Goal: Task Accomplishment & Management: Use online tool/utility

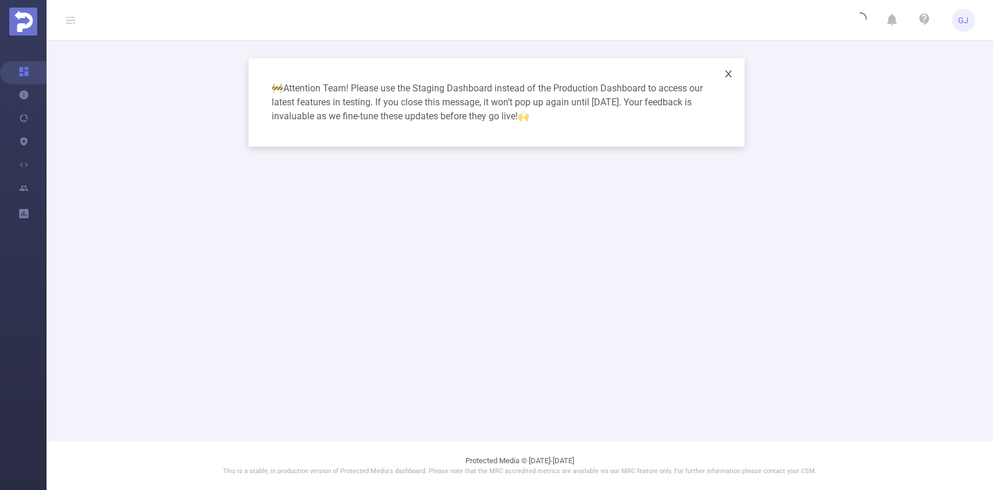
click at [731, 73] on icon "icon: close" at bounding box center [728, 73] width 9 height 9
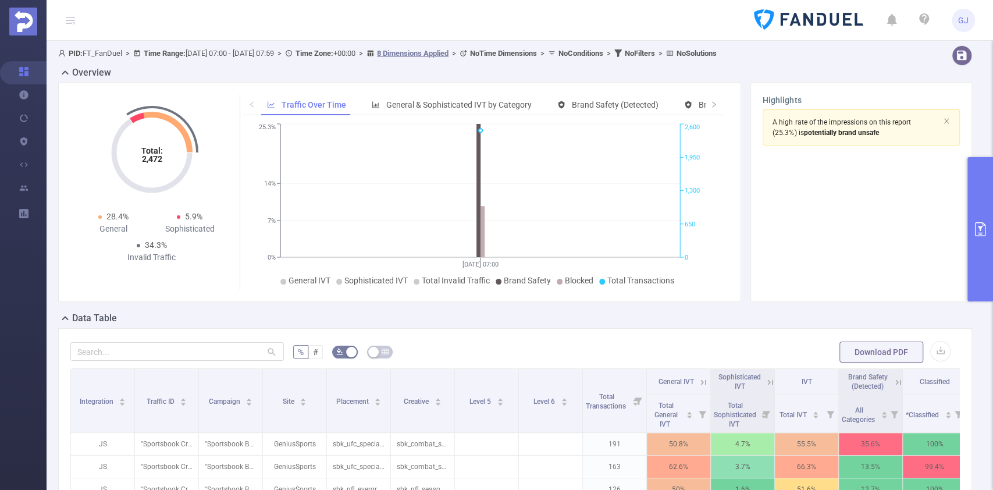
click at [980, 187] on button "primary" at bounding box center [980, 229] width 26 height 144
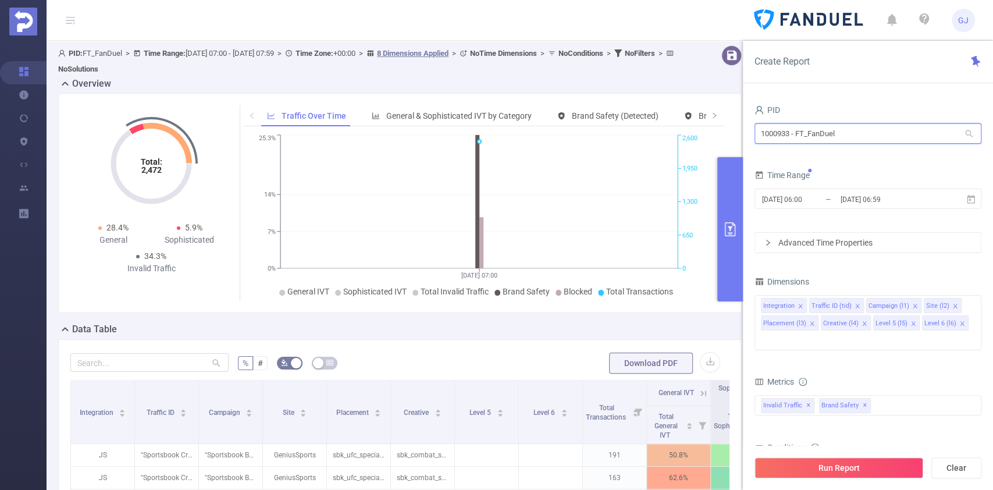
click at [862, 137] on input "1000933 - FT_FanDuel" at bounding box center [867, 133] width 227 height 20
click at [835, 210] on div "[DATE] 06:00 _ [DATE] 06:59" at bounding box center [867, 199] width 227 height 27
click at [839, 209] on div "[DATE] 06:00 _ [DATE] 06:59" at bounding box center [867, 199] width 227 height 27
click at [854, 201] on input "[DATE] 06:59" at bounding box center [886, 199] width 94 height 16
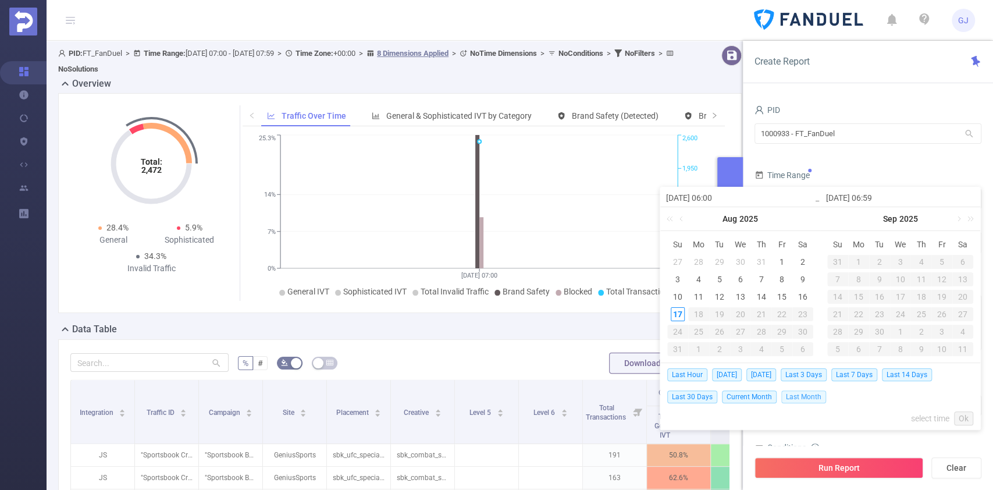
click at [807, 393] on span "Last Month" at bounding box center [803, 396] width 45 height 13
type input "[DATE] 00:00"
type input "[DATE] 23:59"
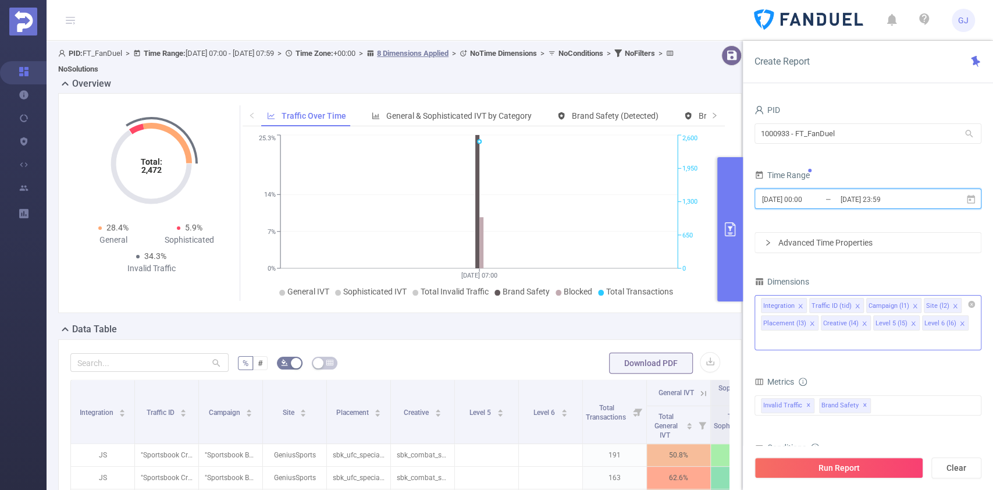
click at [911, 320] on icon "icon: close" at bounding box center [913, 323] width 6 height 6
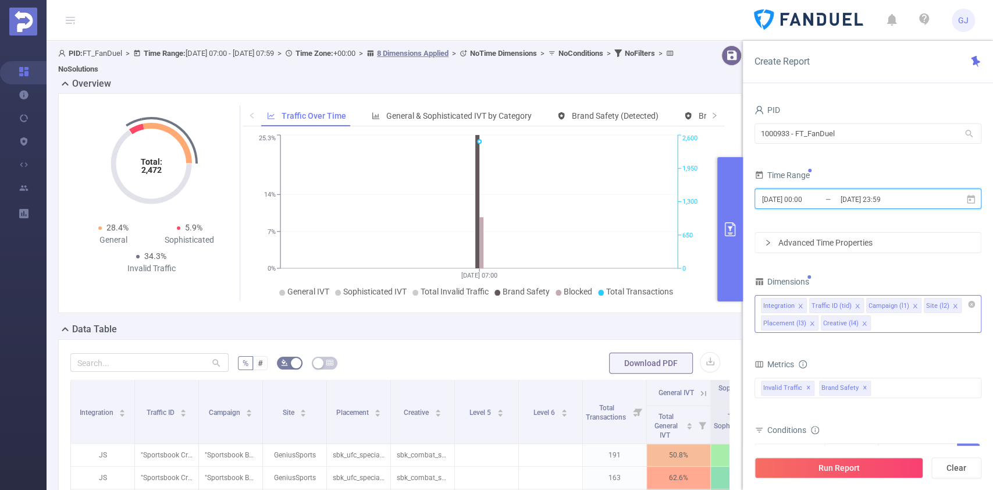
click at [861, 324] on icon "icon: close" at bounding box center [864, 323] width 6 height 6
click at [813, 324] on icon "icon: close" at bounding box center [812, 323] width 6 height 6
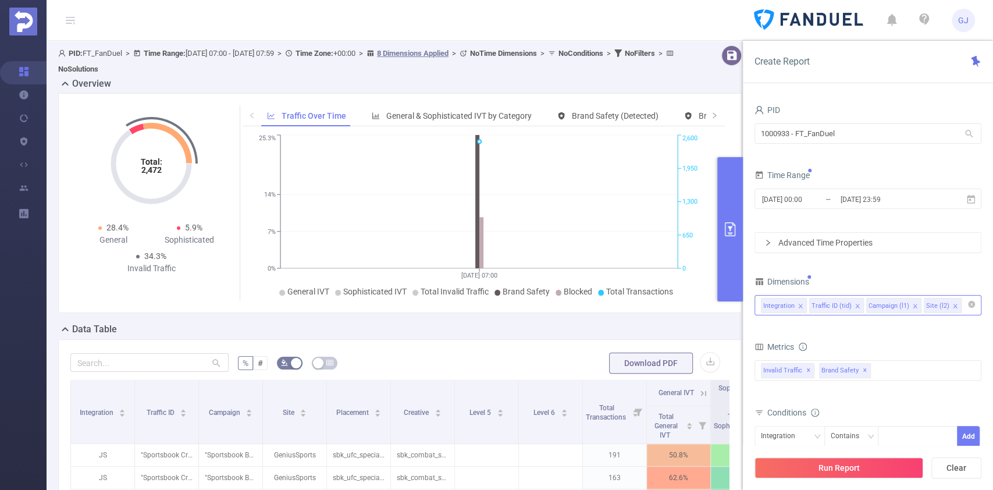
click at [920, 329] on form "Dimensions Integration Traffic ID (tid) Campaign (l1) Site (l2) Metrics Total G…" at bounding box center [867, 402] width 227 height 259
click at [903, 371] on div "Invalid Traffic ✕ Brand Safety ✕" at bounding box center [867, 370] width 227 height 20
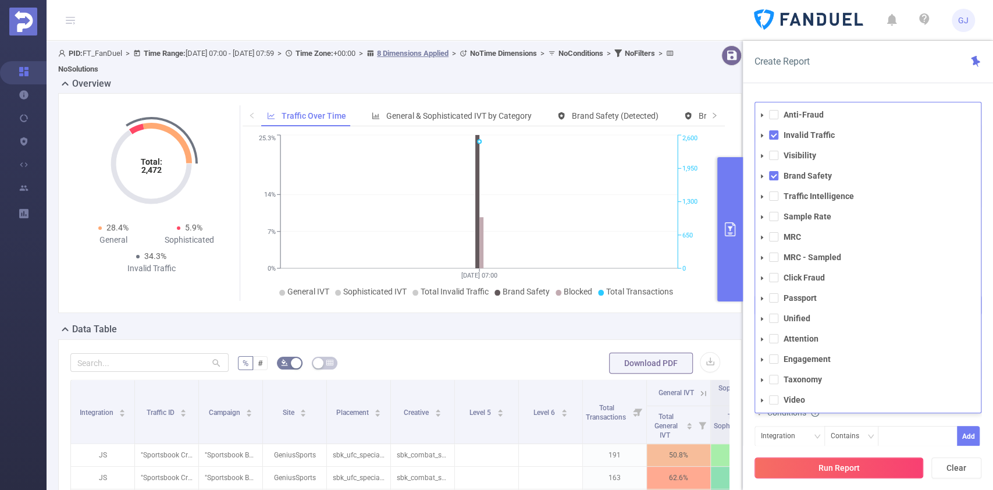
click at [886, 471] on button "Run Report" at bounding box center [838, 467] width 169 height 21
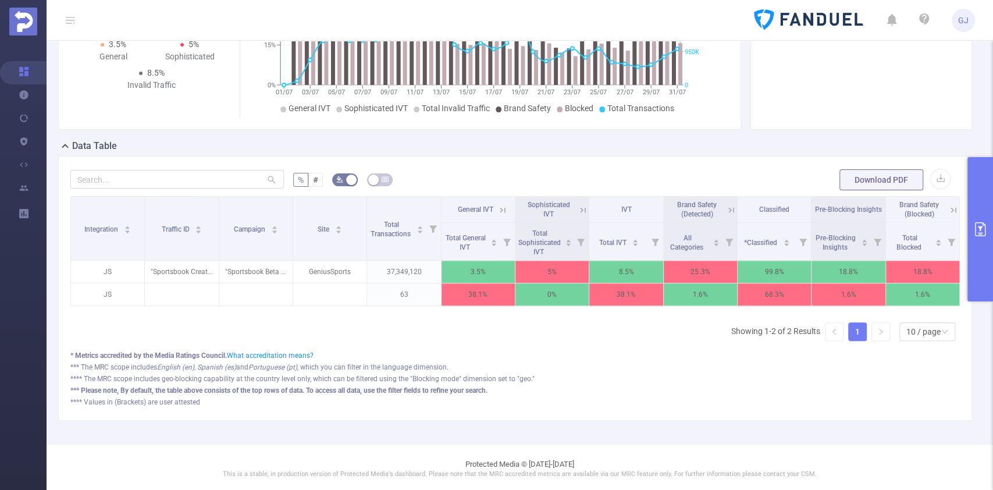
scroll to position [173, 0]
click at [987, 206] on button "primary" at bounding box center [980, 229] width 26 height 144
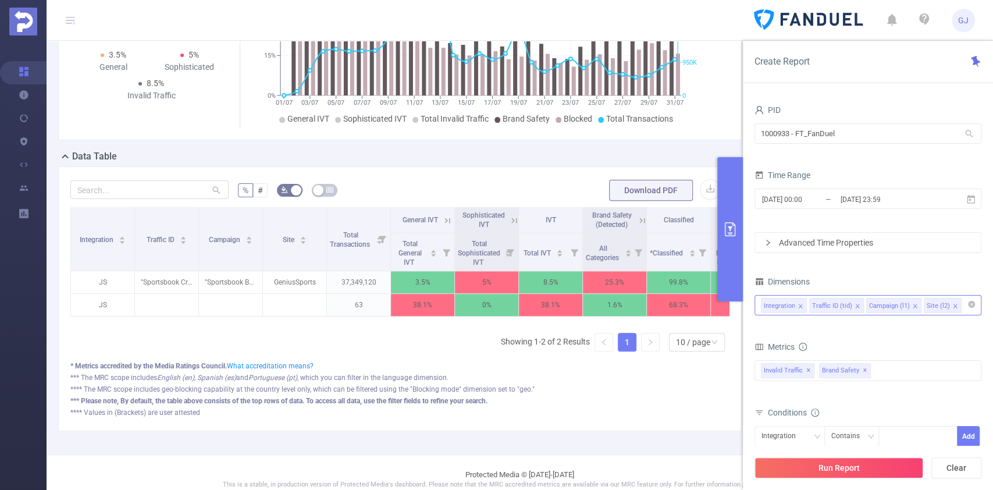
click at [964, 308] on input at bounding box center [967, 305] width 6 height 15
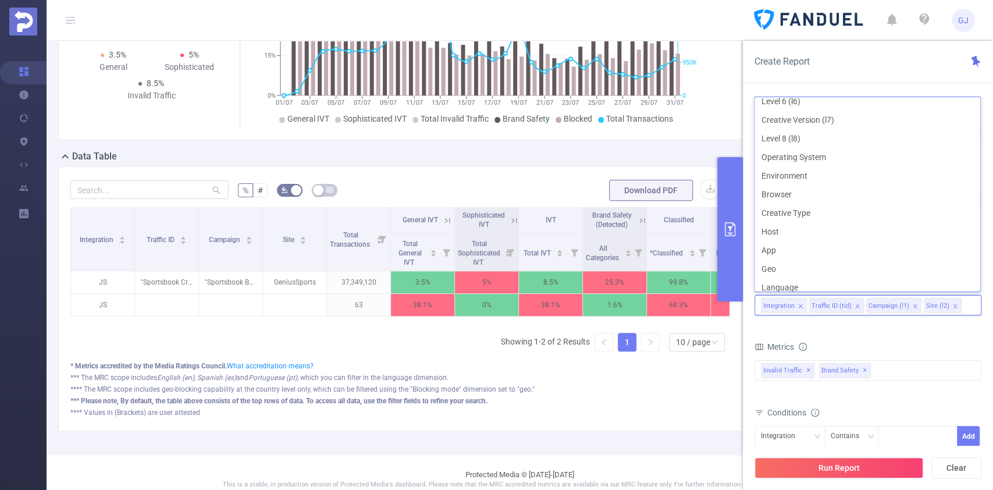
scroll to position [149, 0]
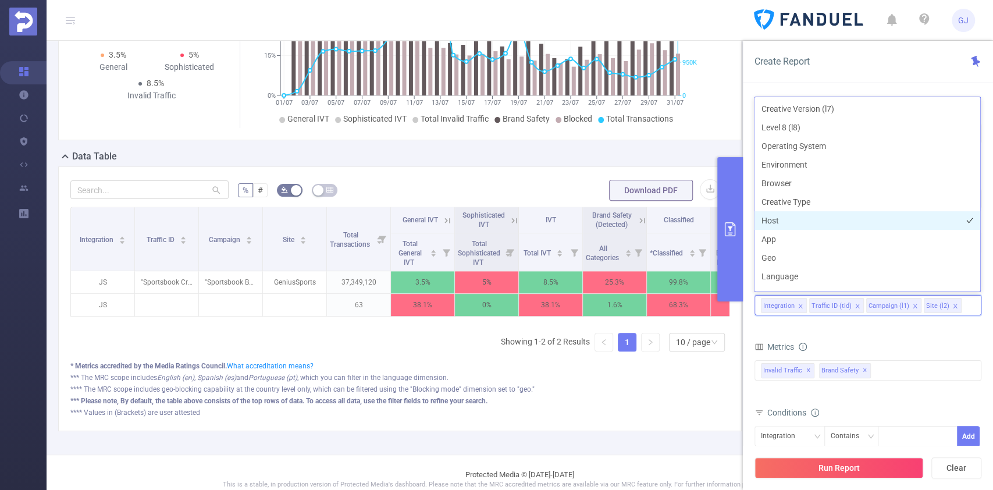
click at [808, 215] on li "Host" at bounding box center [867, 220] width 226 height 19
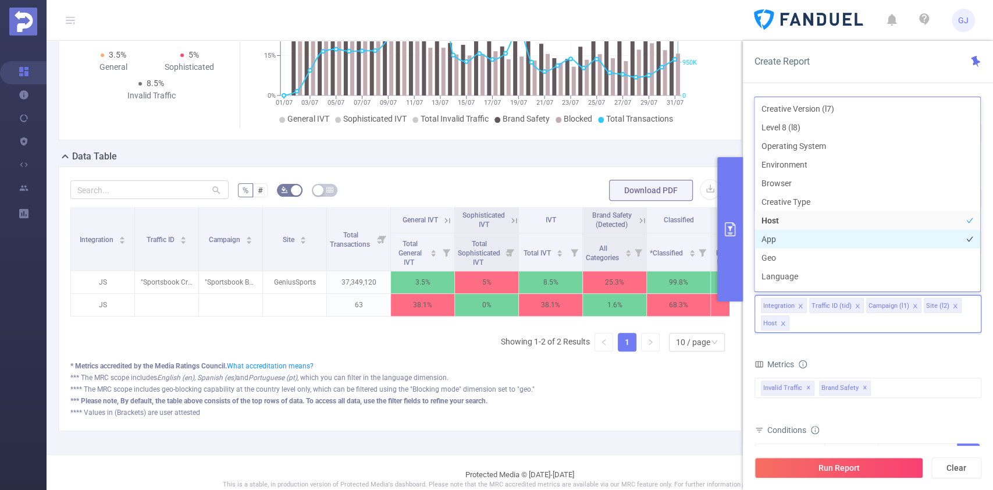
click at [781, 232] on li "App" at bounding box center [867, 239] width 226 height 19
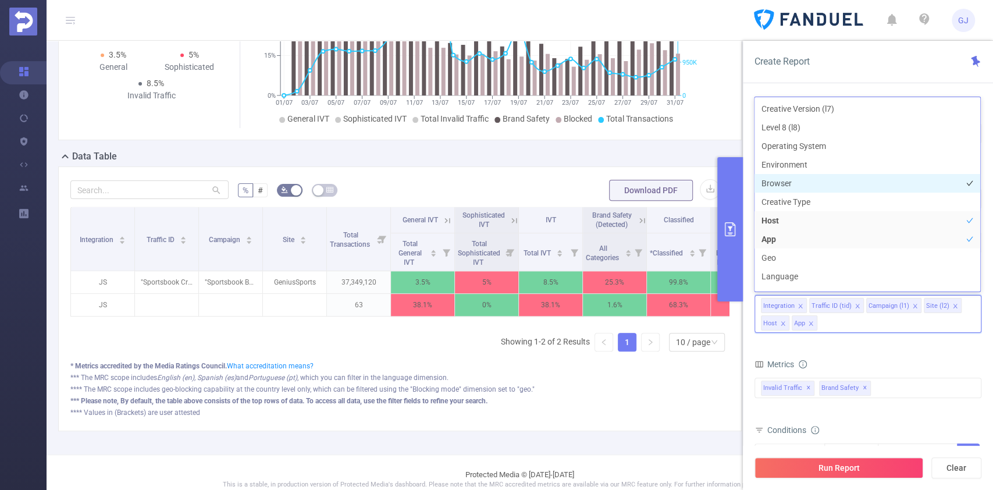
click at [899, 189] on li "Browser" at bounding box center [867, 183] width 226 height 19
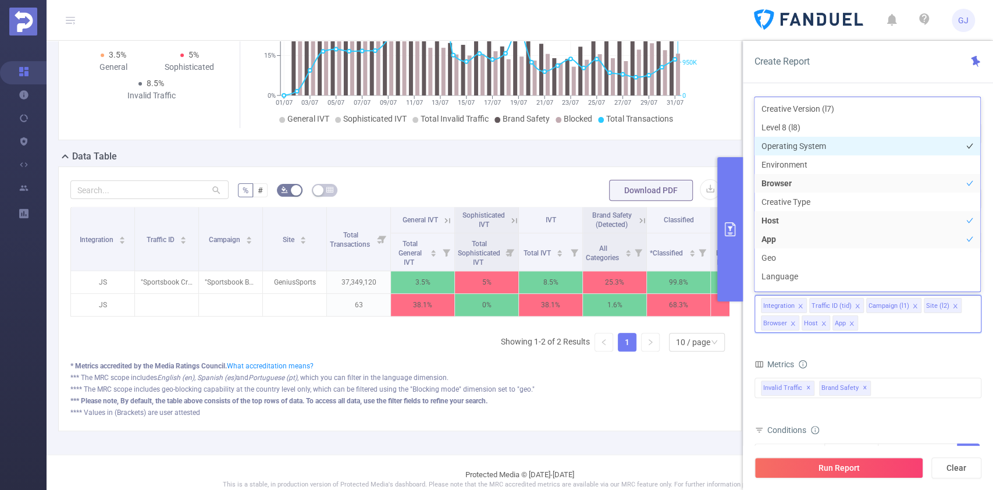
click at [849, 146] on li "Operating System" at bounding box center [867, 146] width 226 height 19
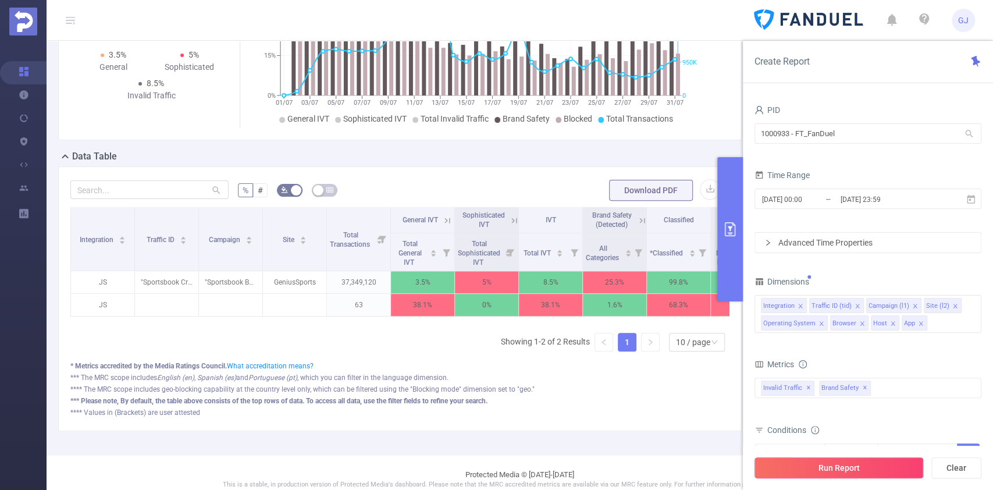
click at [809, 467] on button "Run Report" at bounding box center [838, 467] width 169 height 21
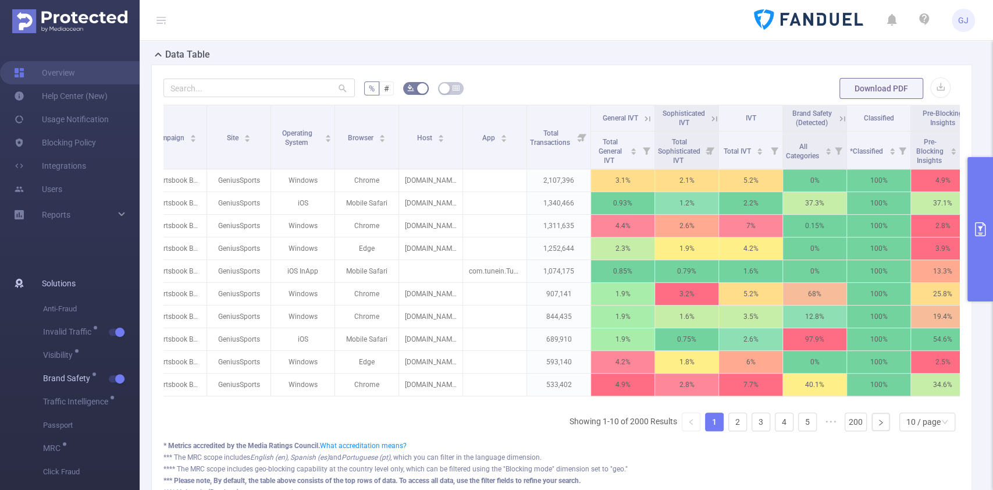
scroll to position [275, 0]
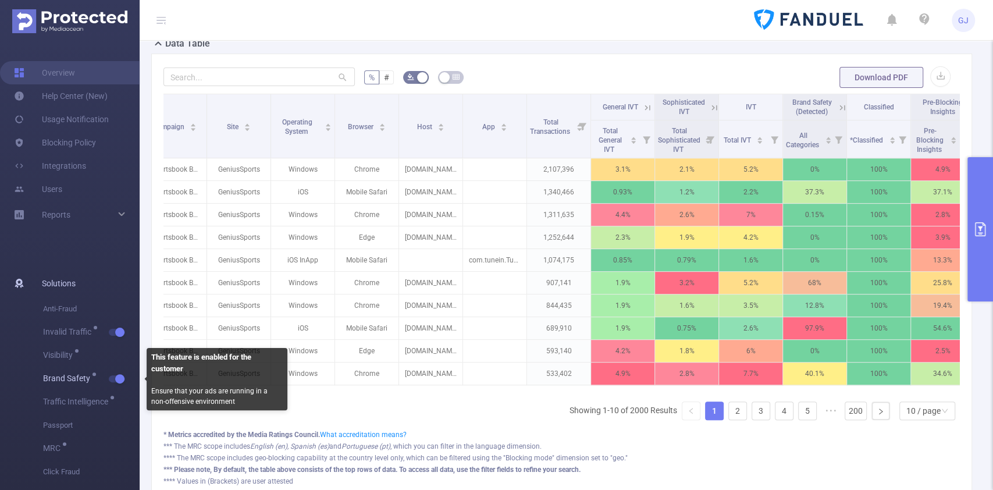
click at [114, 379] on button "button" at bounding box center [117, 378] width 16 height 7
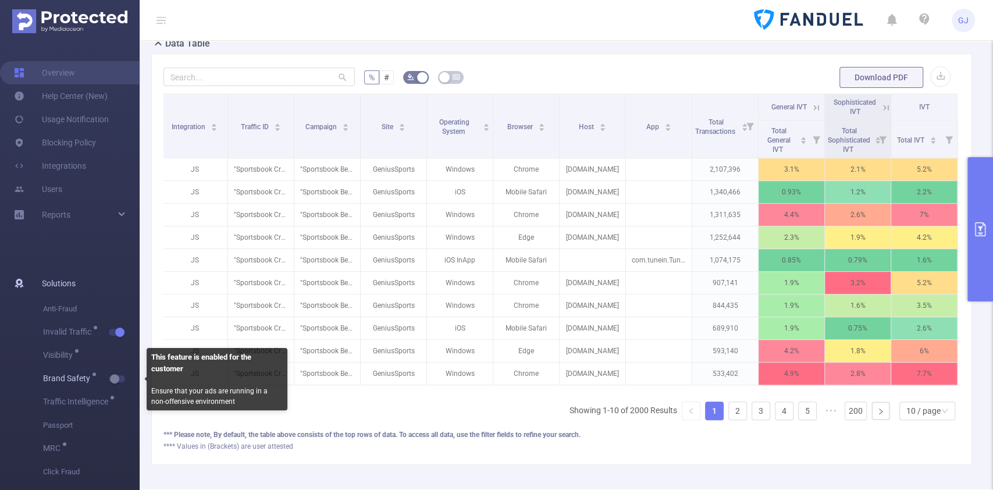
scroll to position [0, 2]
click at [114, 379] on button "button" at bounding box center [117, 378] width 16 height 7
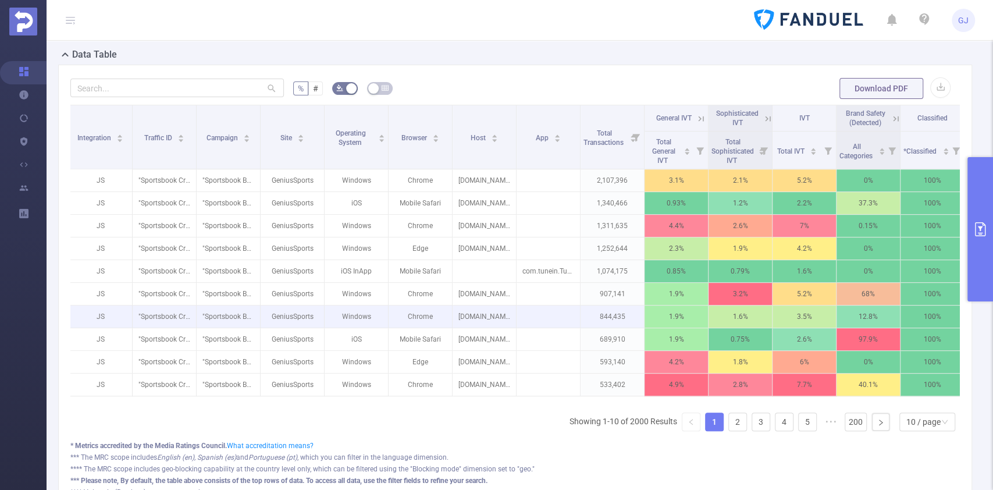
scroll to position [0, 149]
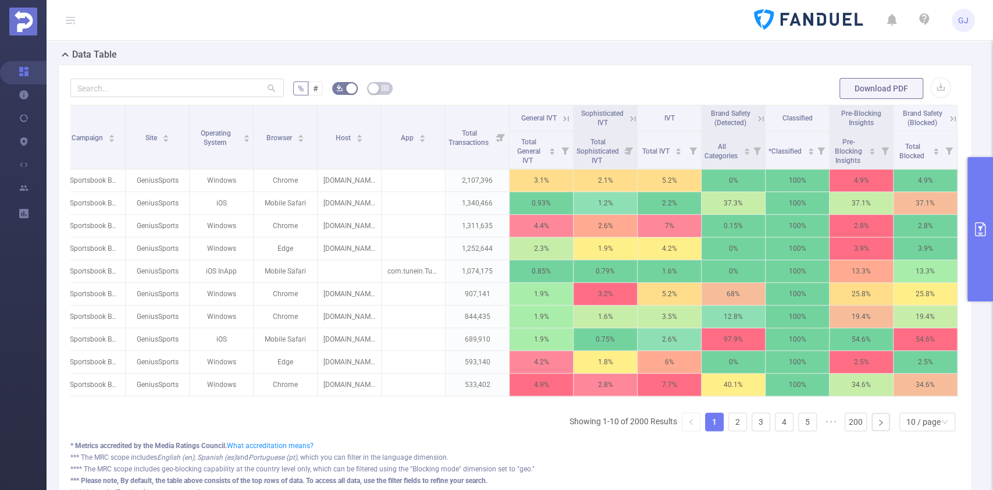
click at [756, 118] on icon at bounding box center [761, 118] width 10 height 10
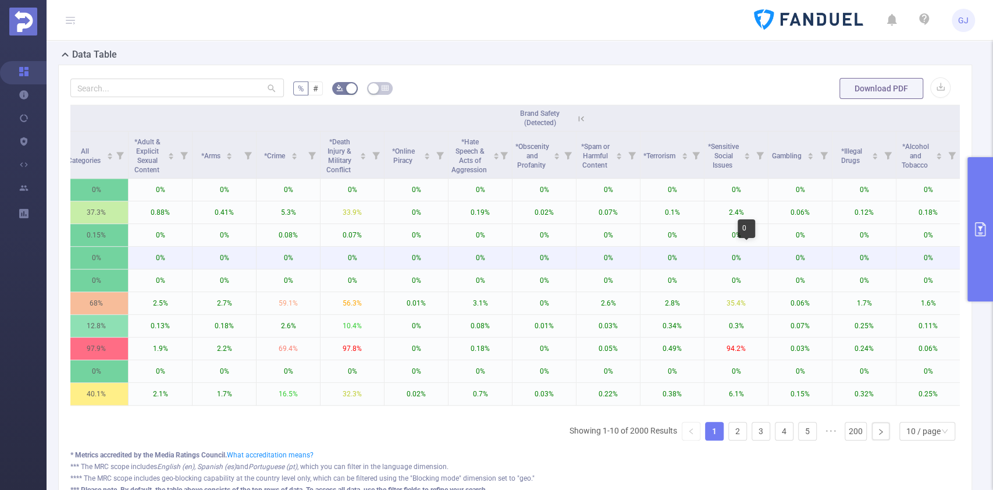
scroll to position [0, 800]
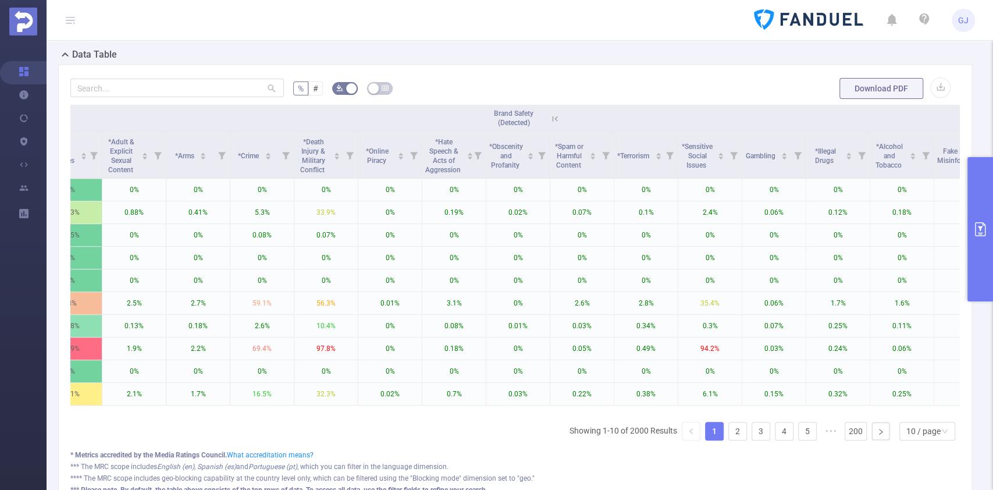
click at [557, 117] on icon at bounding box center [555, 118] width 10 height 10
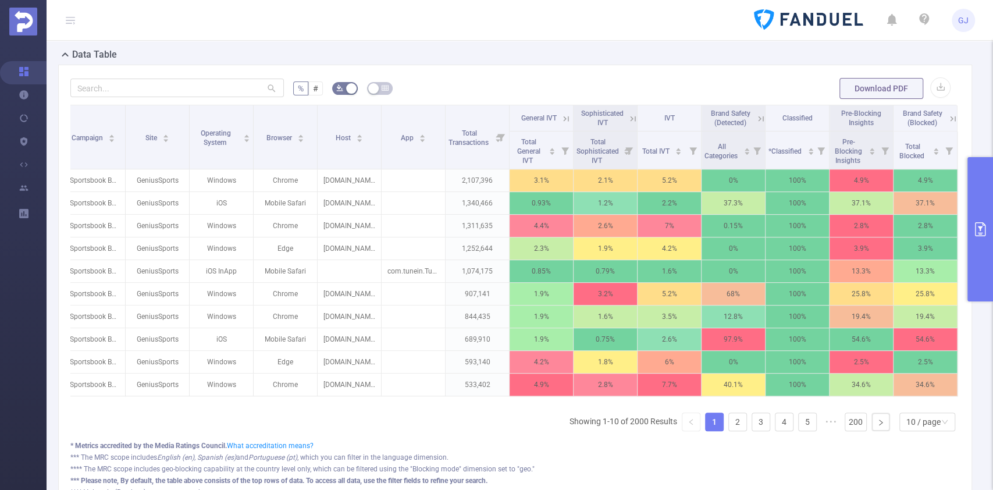
scroll to position [0, 149]
click at [948, 116] on icon at bounding box center [953, 118] width 10 height 10
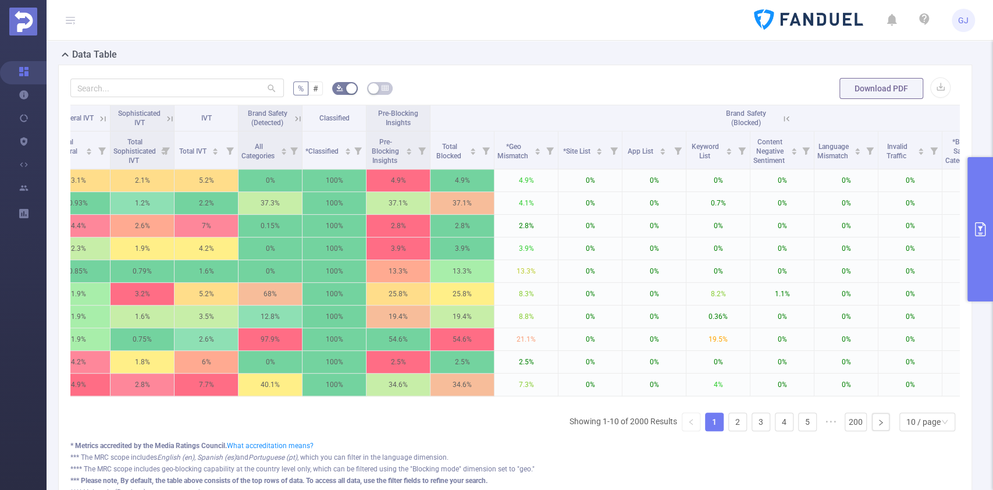
scroll to position [0, 725]
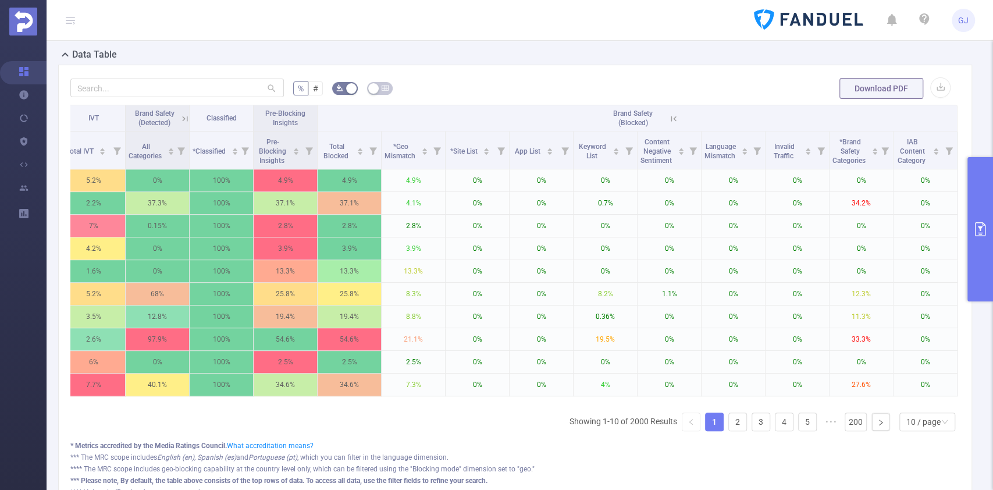
click at [668, 116] on icon at bounding box center [673, 118] width 10 height 10
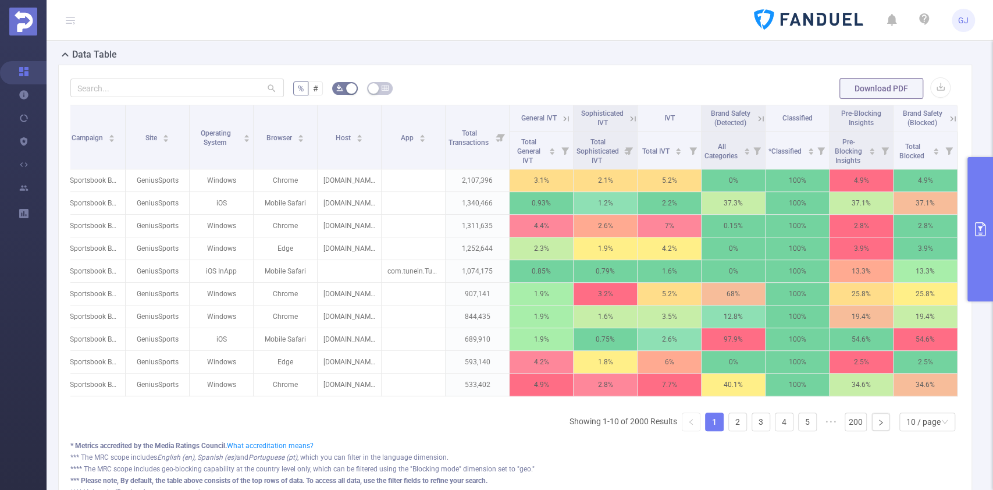
scroll to position [0, 149]
click at [976, 200] on button "primary" at bounding box center [980, 229] width 26 height 144
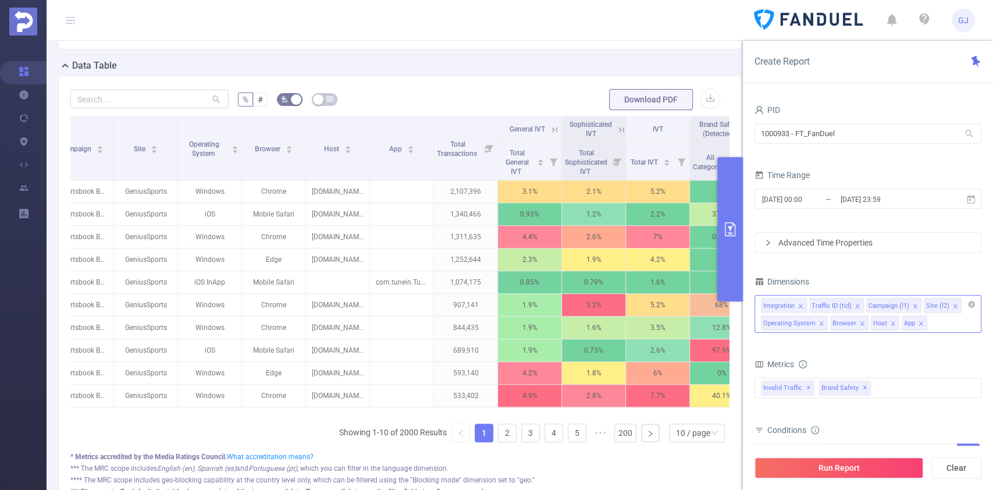
click at [859, 323] on icon "icon: close" at bounding box center [862, 323] width 6 height 6
click at [837, 468] on button "Run Report" at bounding box center [838, 467] width 169 height 21
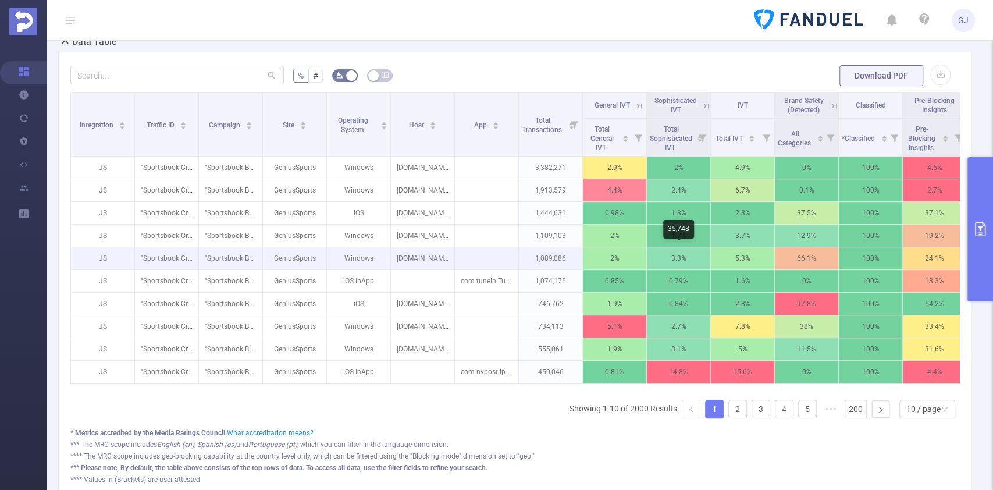
scroll to position [0, 85]
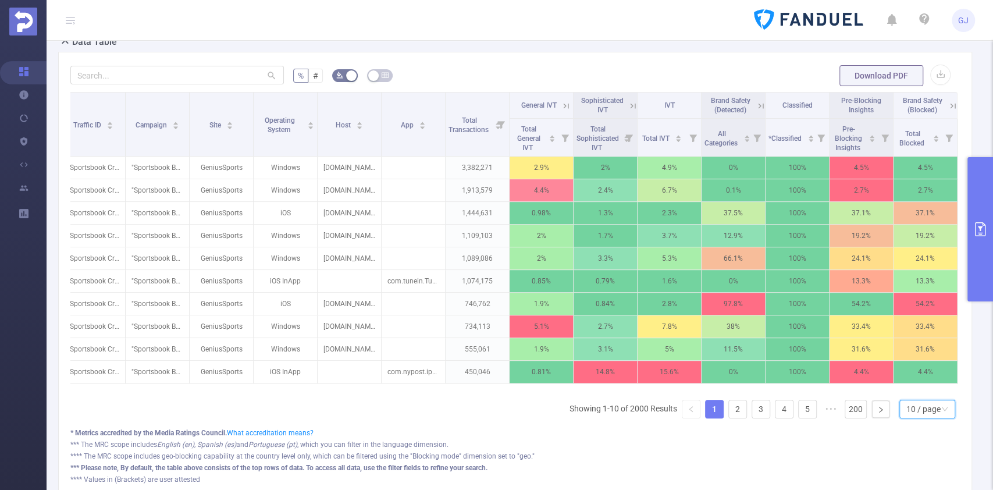
click at [917, 417] on div "10 / page" at bounding box center [923, 408] width 34 height 17
click at [920, 359] on li "30 / page" at bounding box center [916, 361] width 56 height 19
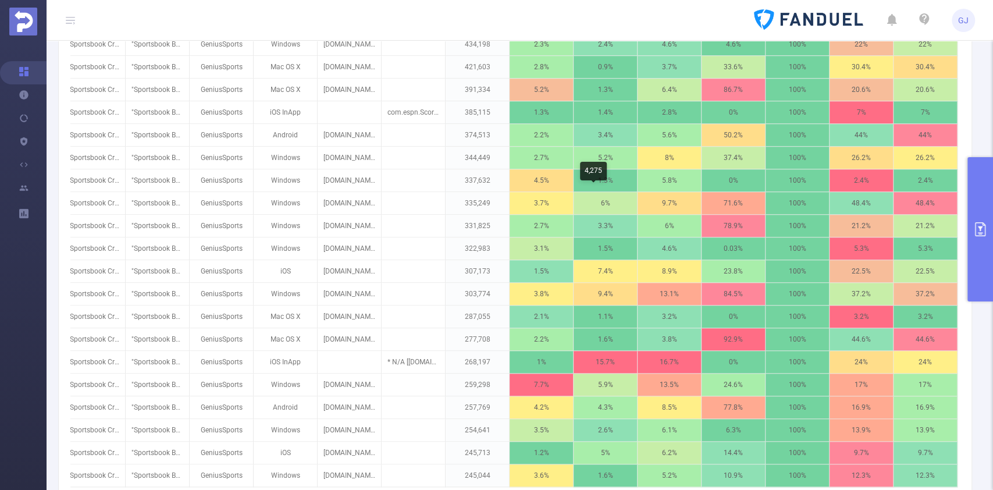
scroll to position [820, 0]
